Goal: Task Accomplishment & Management: Use online tool/utility

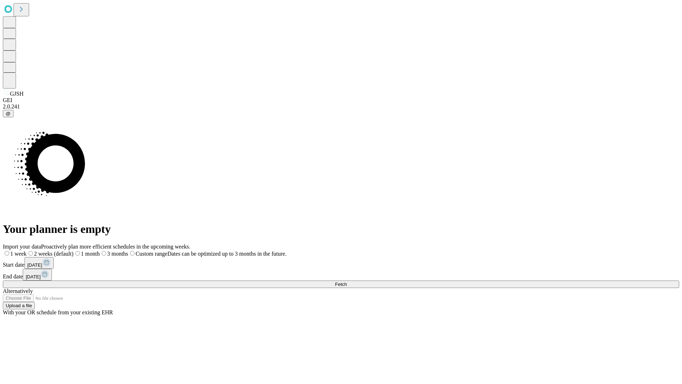
click at [347, 281] on span "Fetch" at bounding box center [341, 283] width 12 height 5
